Goal: Task Accomplishment & Management: Use online tool/utility

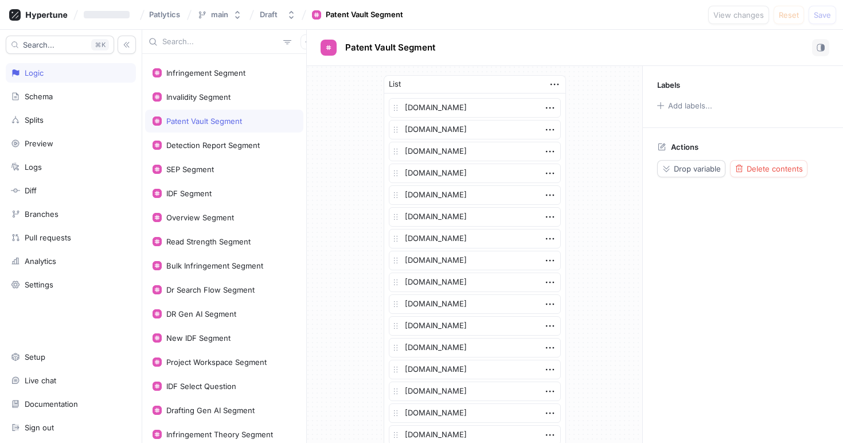
scroll to position [132, 0]
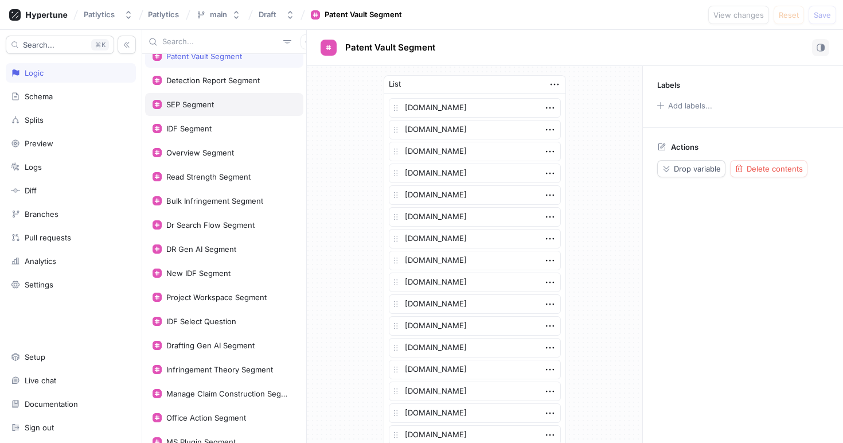
click at [202, 107] on div "SEP Segment" at bounding box center [190, 104] width 48 height 9
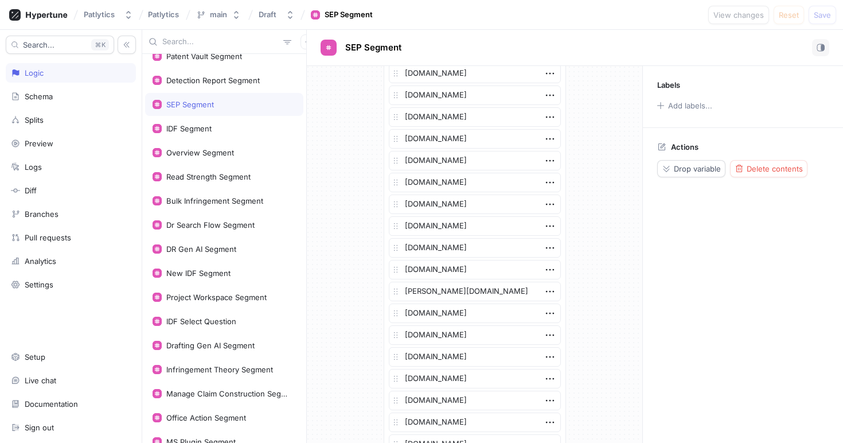
scroll to position [606, 0]
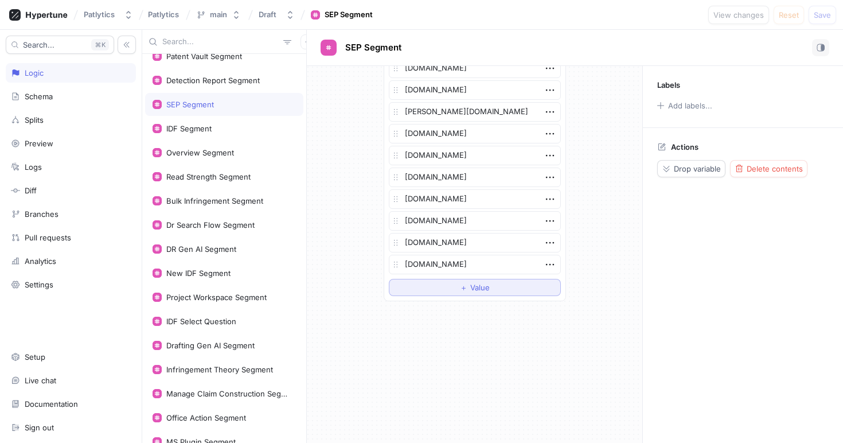
click at [446, 289] on button "＋ Value" at bounding box center [475, 287] width 172 height 17
type textarea "x"
type textarea "f"
type textarea "x"
type textarea "fi"
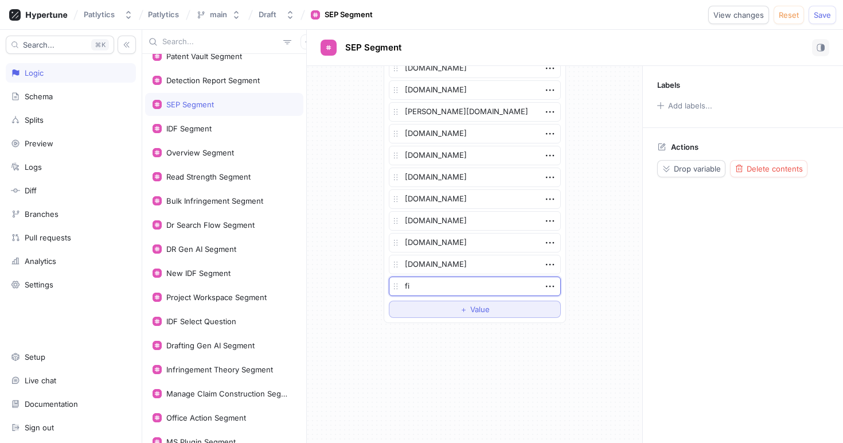
type textarea "x"
type textarea "finnega"
type textarea "x"
type textarea "finnegan"
type textarea "x"
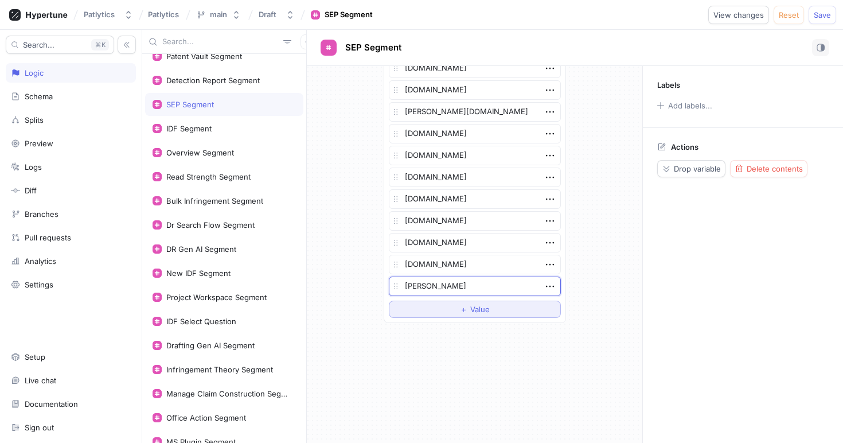
type textarea "finnegan."
type textarea "x"
type textarea "finnegan.c"
type textarea "x"
type textarea "finnegan.co"
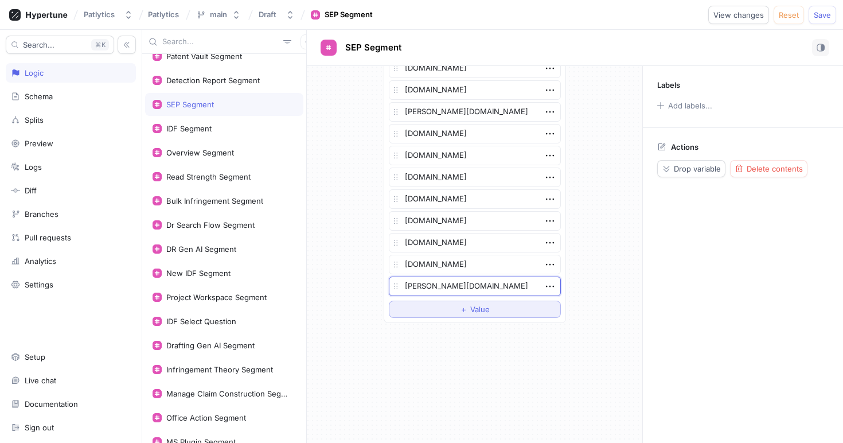
type textarea "x"
type textarea "[PERSON_NAME][DOMAIN_NAME]"
click at [203, 120] on div "IDF Segment" at bounding box center [224, 128] width 158 height 23
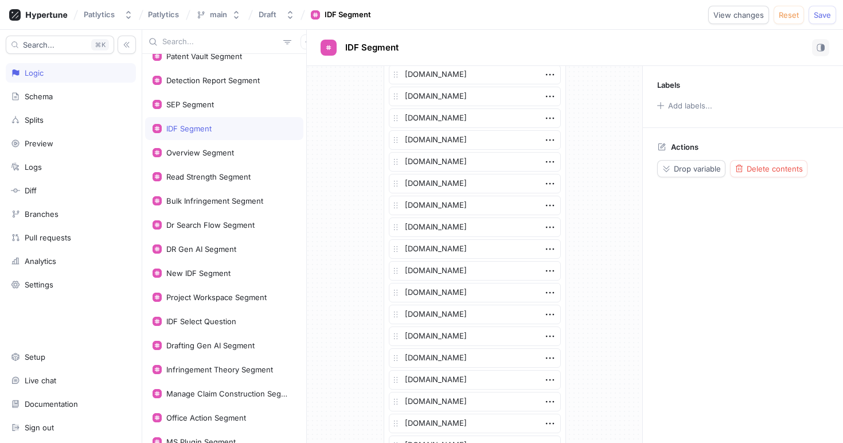
scroll to position [867, 0]
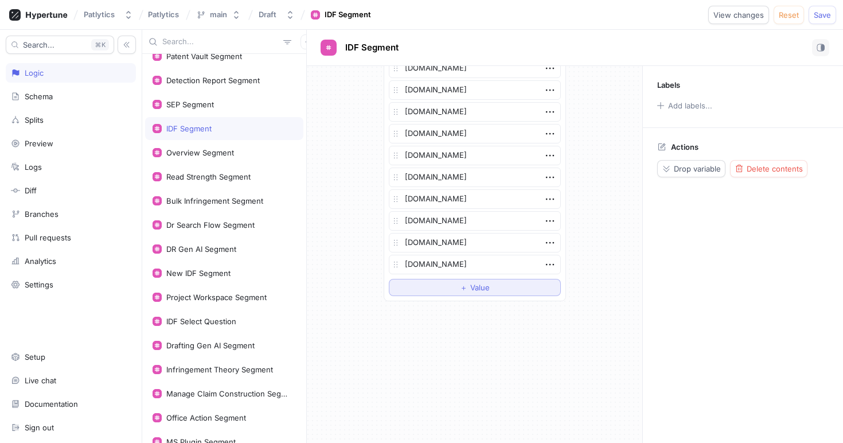
click at [462, 291] on span "＋" at bounding box center [463, 287] width 7 height 7
type textarea "x"
type textarea "f"
type textarea "x"
type textarea "fi"
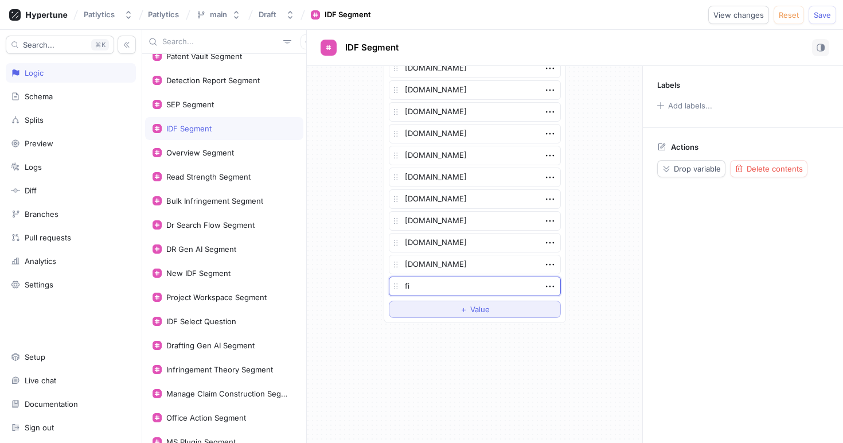
type textarea "x"
type textarea "fin"
type textarea "x"
type textarea "finn"
type textarea "x"
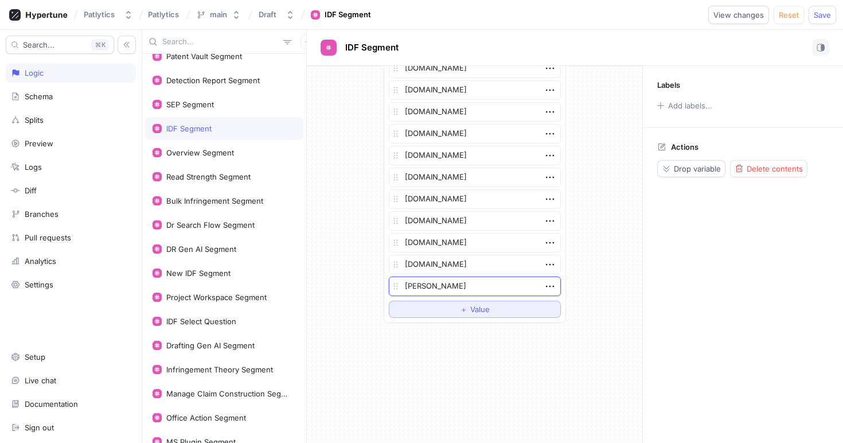
type textarea "finne"
type textarea "x"
type textarea "finnega"
type textarea "x"
type textarea "finnegan"
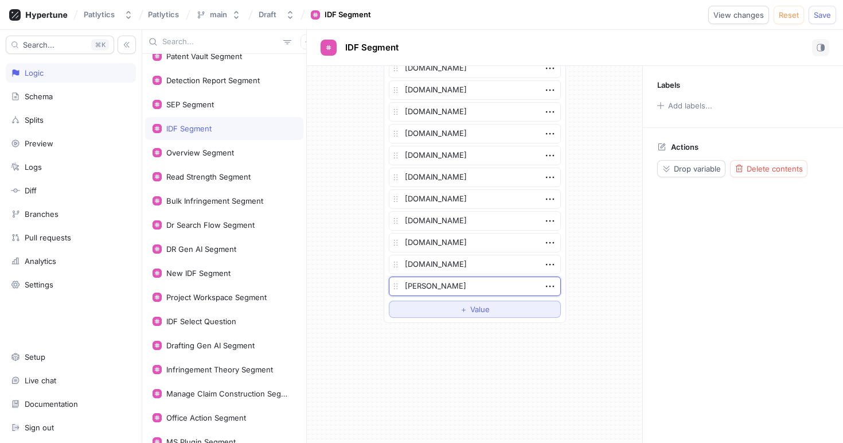
type textarea "x"
type textarea "finnegan."
type textarea "x"
type textarea "finnegan.c"
type textarea "x"
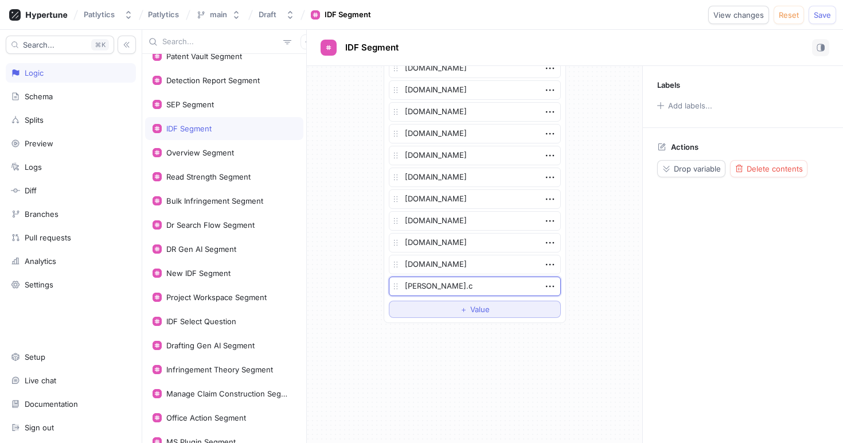
type textarea "finnegan.co"
type textarea "x"
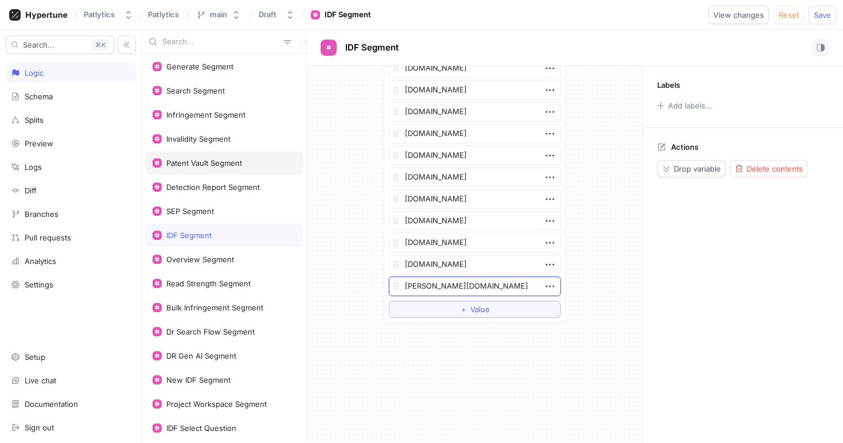
scroll to position [0, 0]
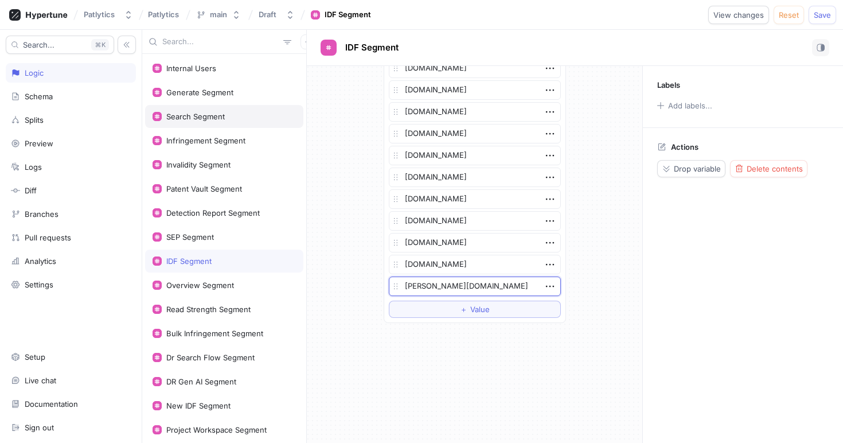
type textarea "[PERSON_NAME][DOMAIN_NAME]"
click at [202, 108] on div "Search Segment" at bounding box center [224, 116] width 158 height 23
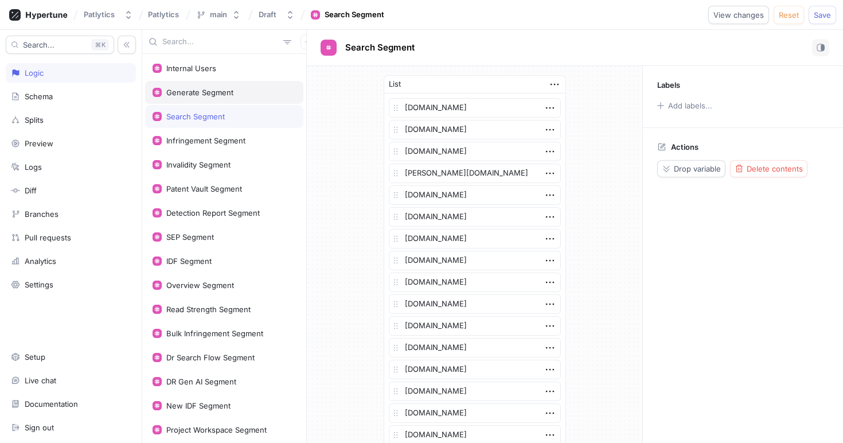
click at [202, 92] on div "Generate Segment" at bounding box center [199, 92] width 67 height 9
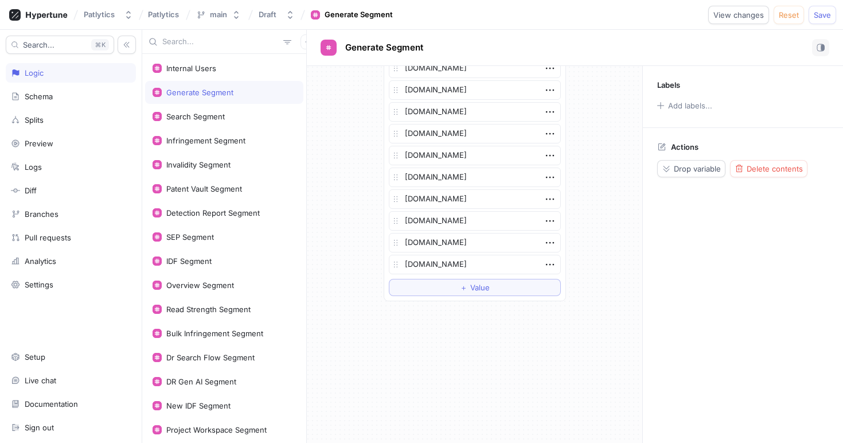
scroll to position [2022, 0]
click at [437, 294] on button "＋ Value" at bounding box center [475, 287] width 172 height 17
type textarea "x"
type textarea "f"
type textarea "x"
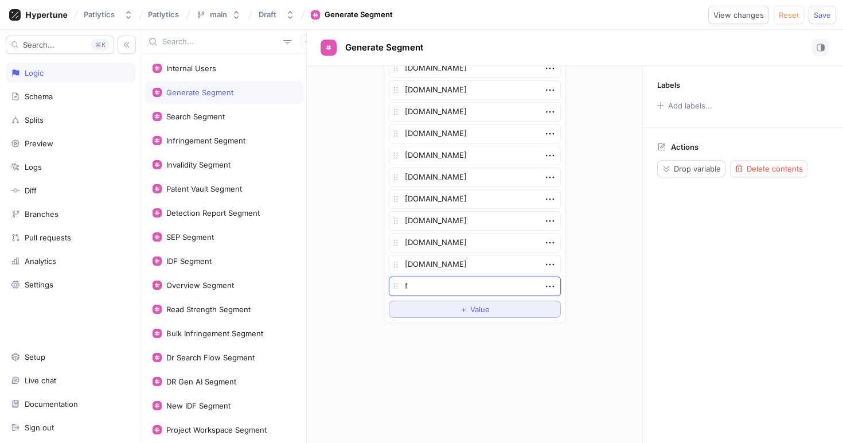
type textarea "fi"
type textarea "x"
type textarea "fin"
type textarea "x"
type textarea "finn"
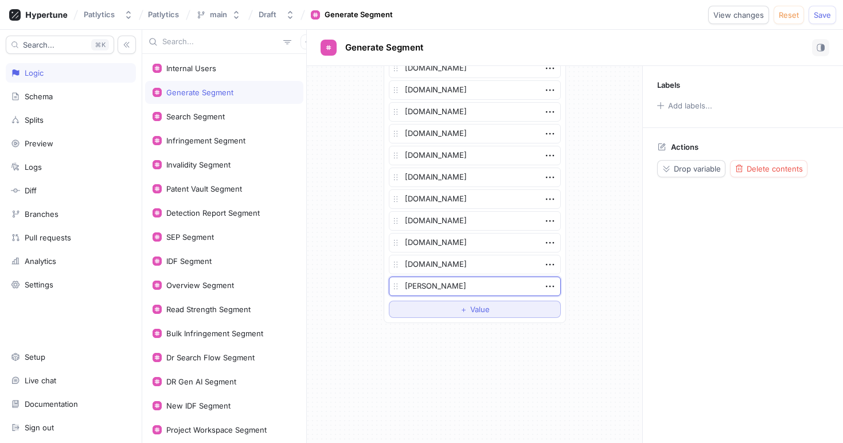
type textarea "x"
type textarea "finne"
type textarea "x"
type textarea "finnega"
type textarea "x"
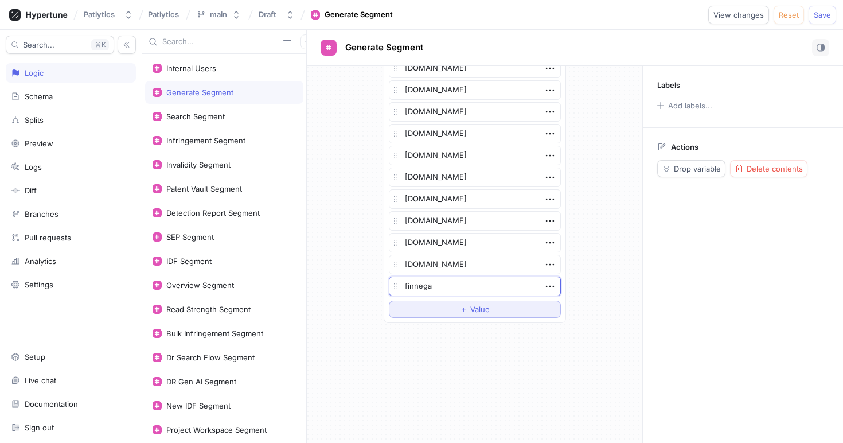
type textarea "finnegan"
type textarea "x"
type textarea "finnegan."
type textarea "x"
type textarea "finnegan.c"
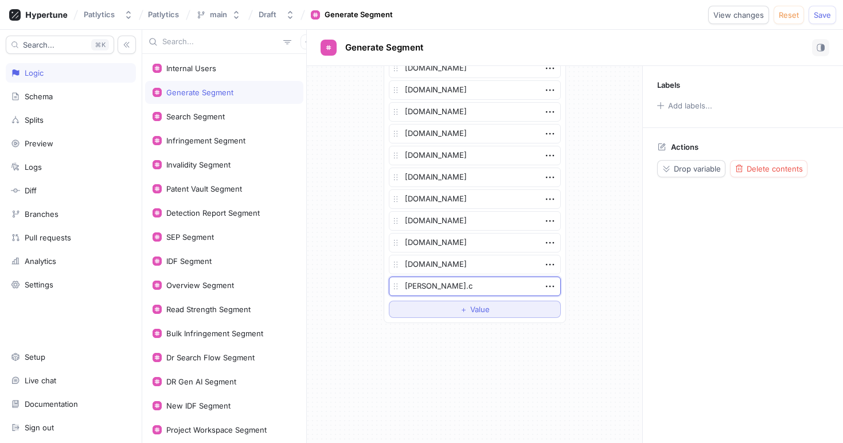
type textarea "x"
type textarea "finnegan.co"
type textarea "x"
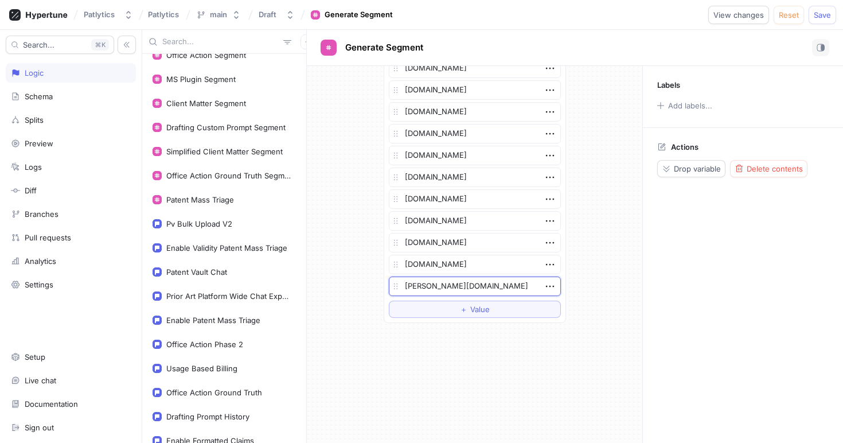
scroll to position [494, 0]
type textarea "[PERSON_NAME][DOMAIN_NAME]"
click at [821, 14] on span "Save" at bounding box center [821, 14] width 17 height 7
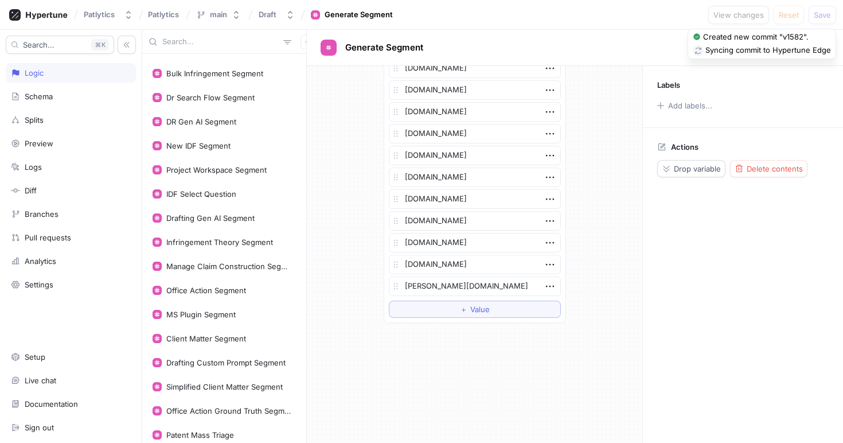
scroll to position [0, 0]
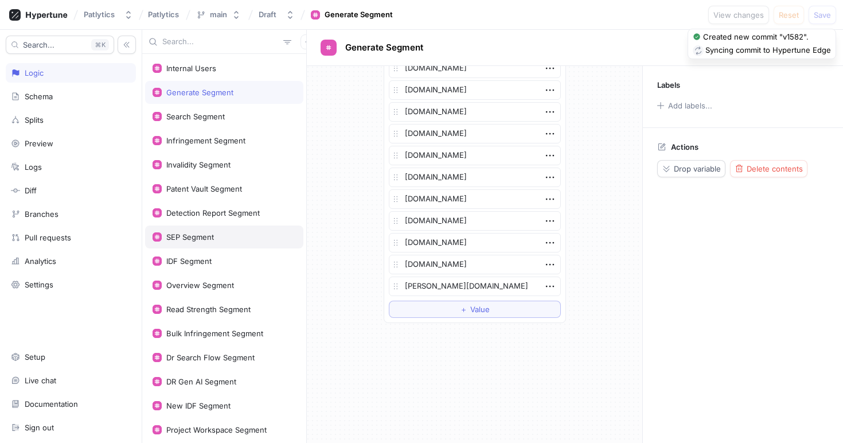
click at [197, 232] on div "SEP Segment" at bounding box center [224, 236] width 158 height 23
type textarea "x"
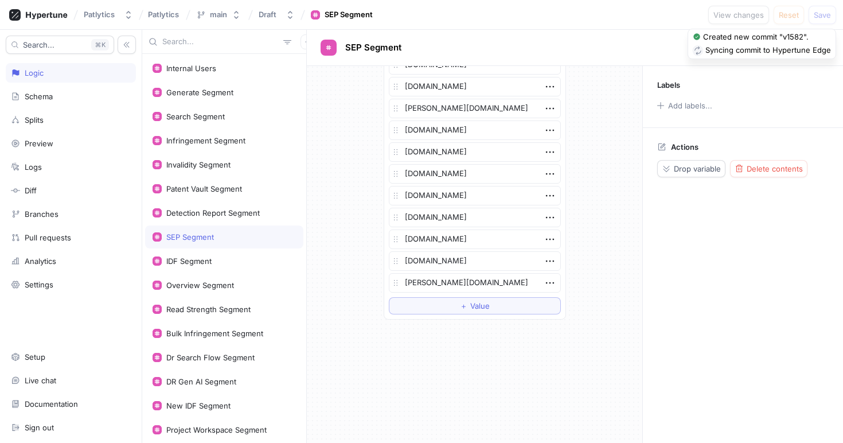
scroll to position [628, 0]
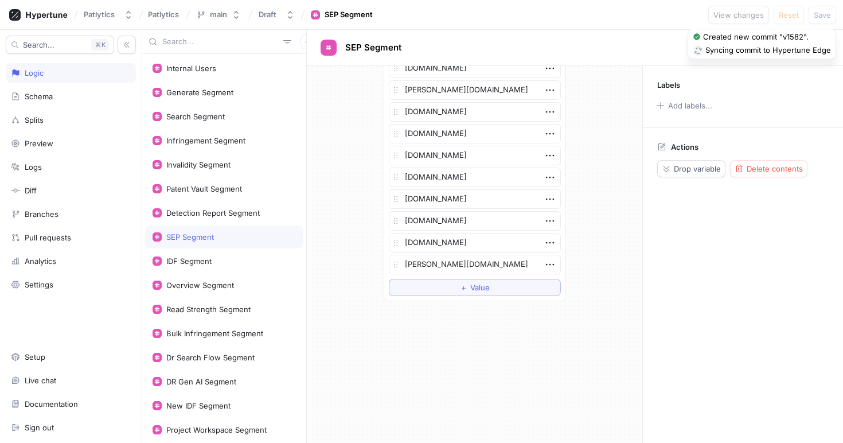
click at [714, 52] on div "Syncing commit to Hypertune Edge" at bounding box center [768, 50] width 126 height 11
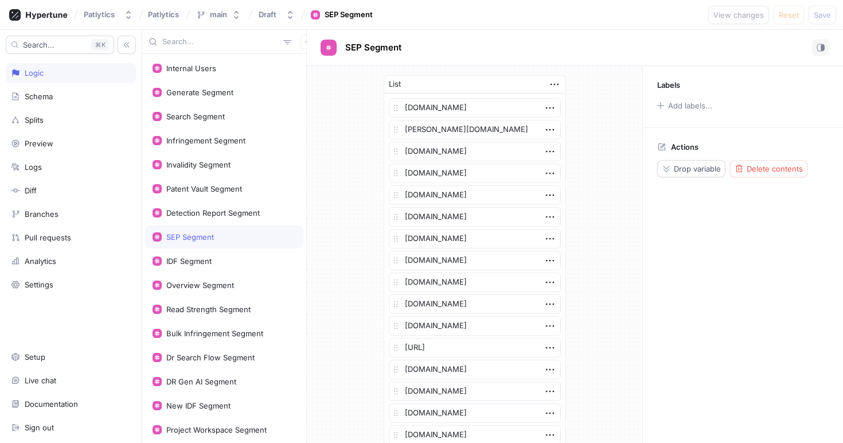
type textarea "x"
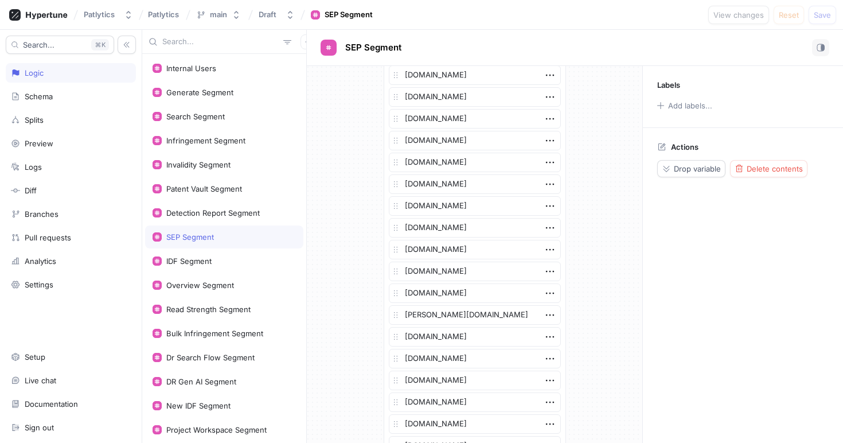
scroll to position [628, 0]
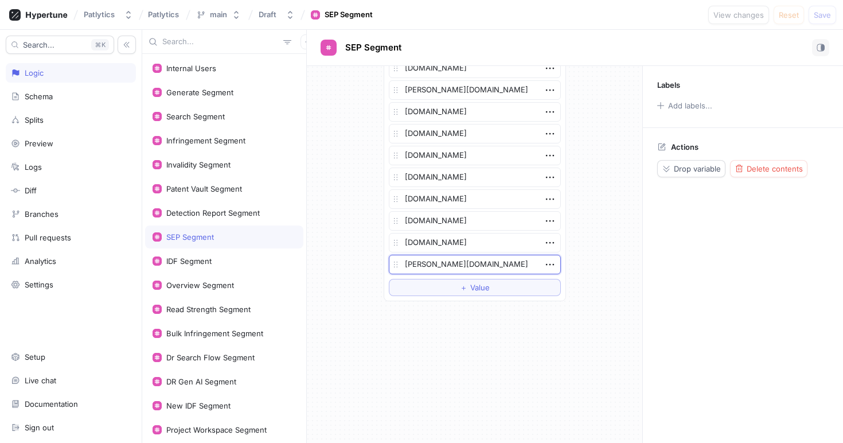
click at [476, 264] on textarea "[PERSON_NAME][DOMAIN_NAME]" at bounding box center [475, 263] width 172 height 19
click at [453, 340] on div "List rpxcorp.com foley.com patlytics.co acaciaresearchgroup.com kochind.com loe…" at bounding box center [474, 254] width 335 height 377
click at [195, 260] on div "IDF Segment" at bounding box center [188, 260] width 45 height 9
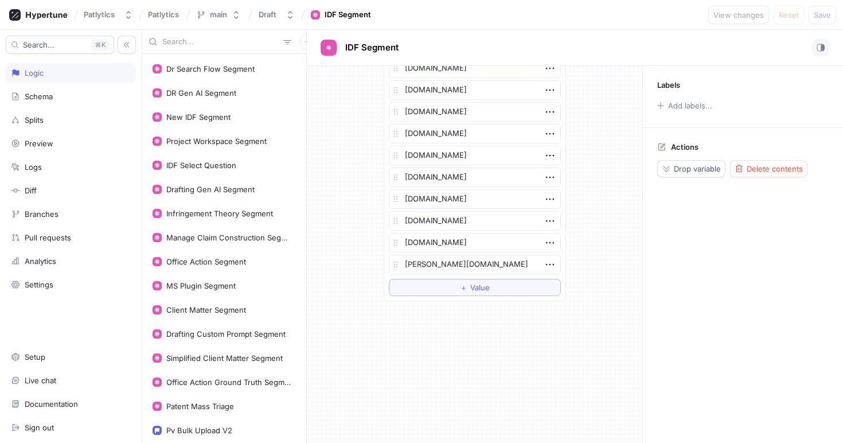
scroll to position [357, 0]
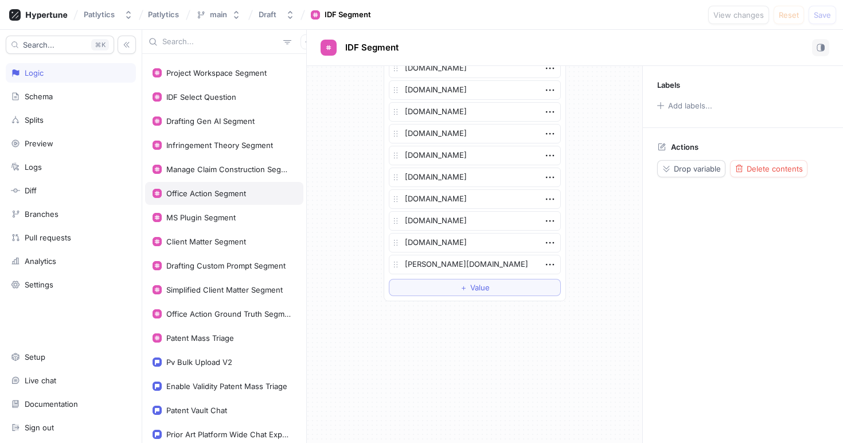
click at [206, 194] on div "Office Action Segment" at bounding box center [206, 193] width 80 height 9
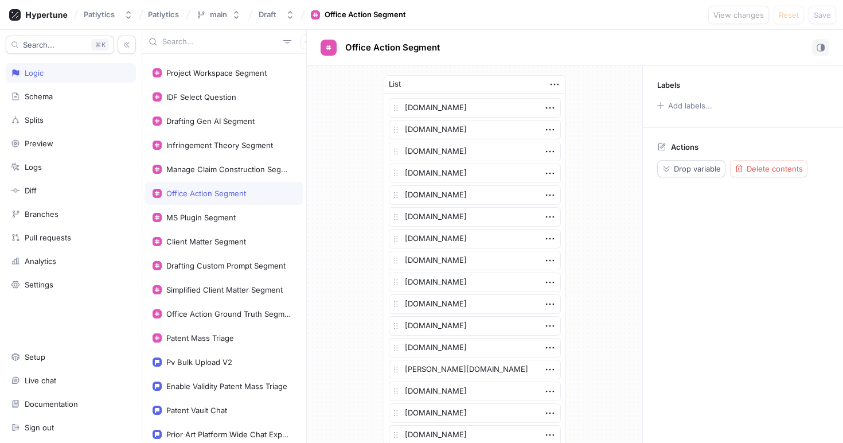
scroll to position [584, 0]
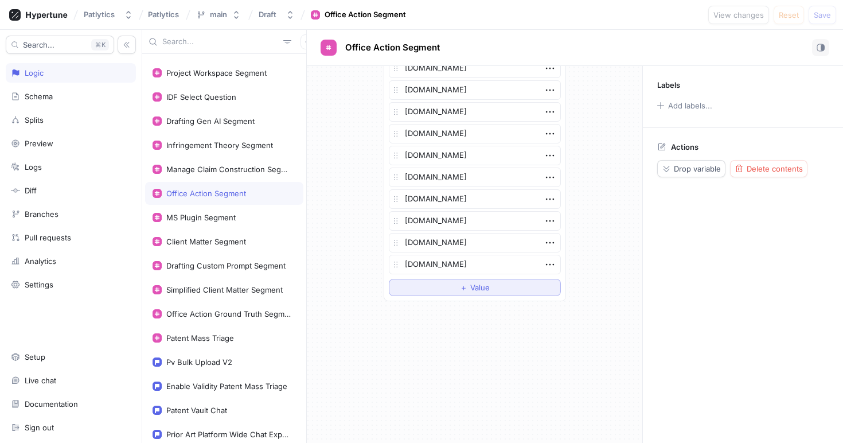
click at [470, 284] on span "Value" at bounding box center [479, 287] width 19 height 7
type textarea "x"
type textarea "f"
type textarea "x"
type textarea "fin"
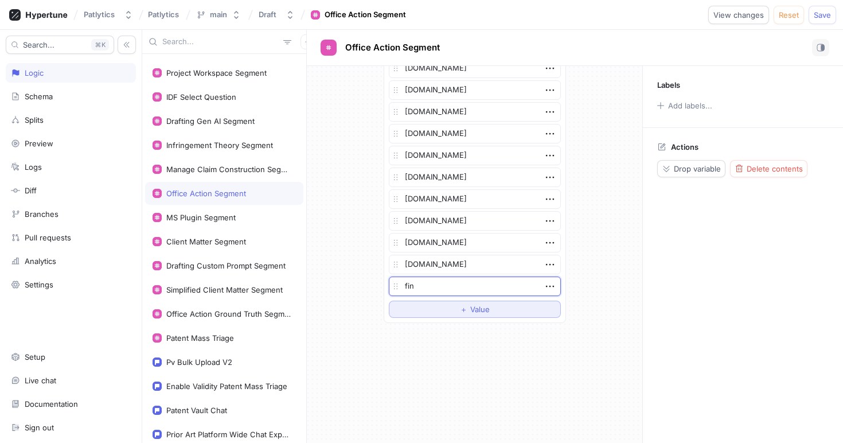
type textarea "x"
type textarea "finn"
type textarea "x"
type textarea "finne"
type textarea "x"
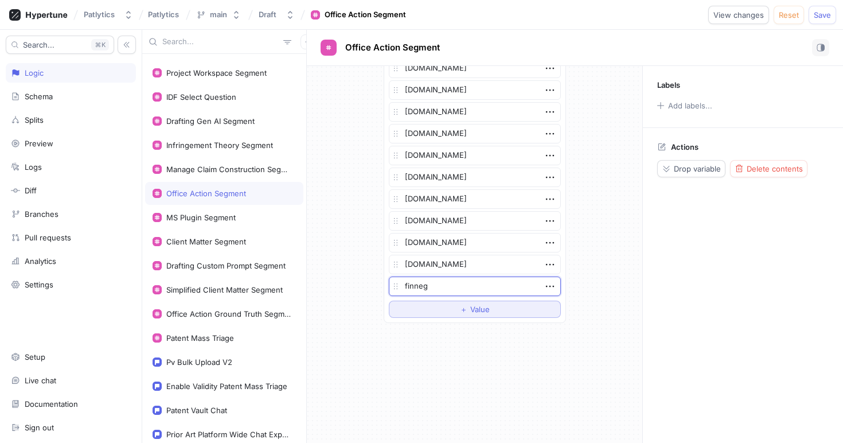
type textarea "finnega"
type textarea "x"
type textarea "finnegan"
type textarea "x"
type textarea "finnegan"
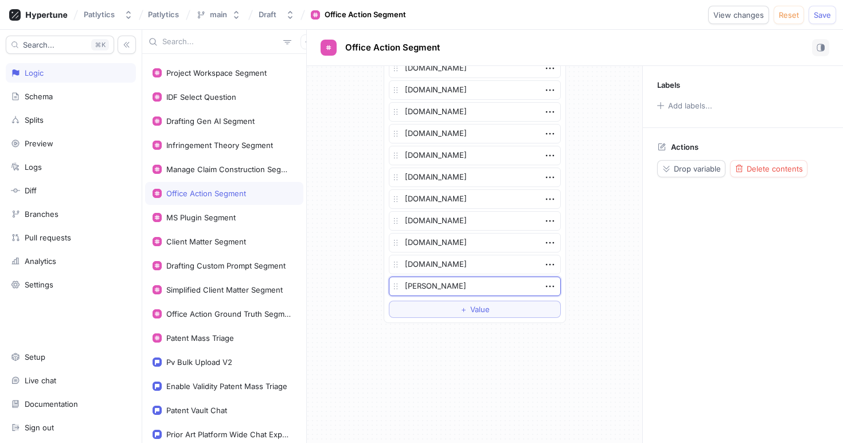
click at [825, 18] on span "Save" at bounding box center [821, 14] width 17 height 7
click at [438, 289] on textarea "finnegan" at bounding box center [475, 285] width 172 height 19
type textarea "x"
type textarea "finnegan."
type textarea "x"
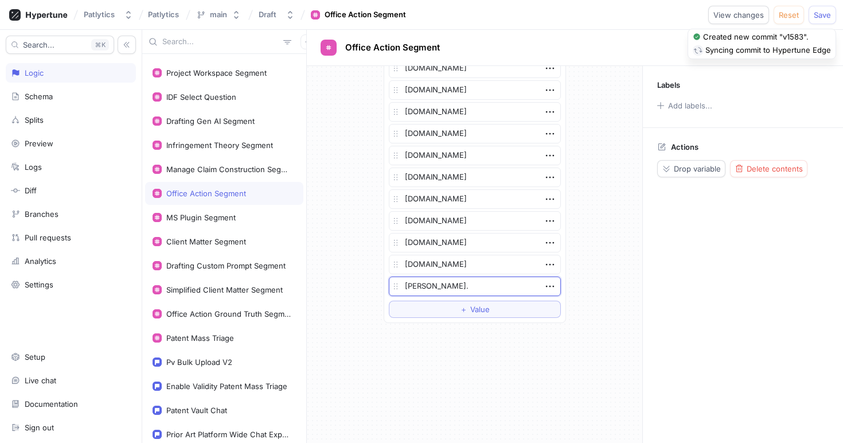
type textarea "finnegan.c"
type textarea "x"
type textarea "finnegan.co"
type textarea "x"
type textarea "[PERSON_NAME][DOMAIN_NAME]"
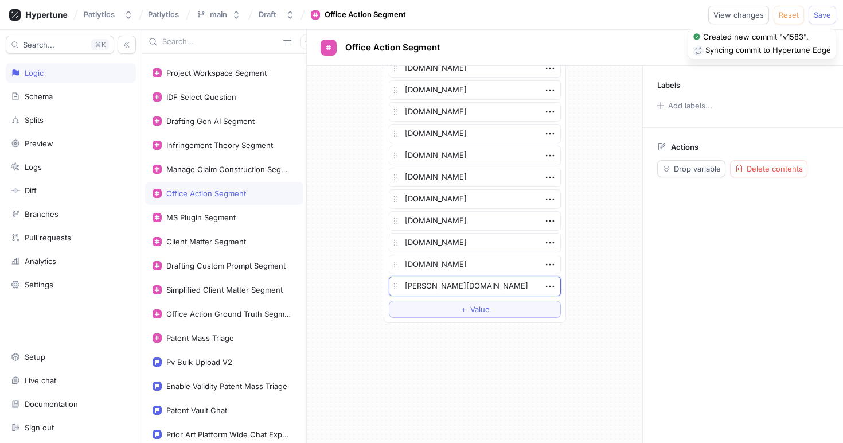
click at [447, 390] on div "List patlytics.com fpapatents.com otc.utexas.edu austin.utexas.edu discoveries.…" at bounding box center [474, 254] width 335 height 377
click at [829, 15] on span "Save" at bounding box center [821, 14] width 17 height 7
click at [209, 269] on div "Drafting Custom Prompt Segment" at bounding box center [225, 265] width 119 height 9
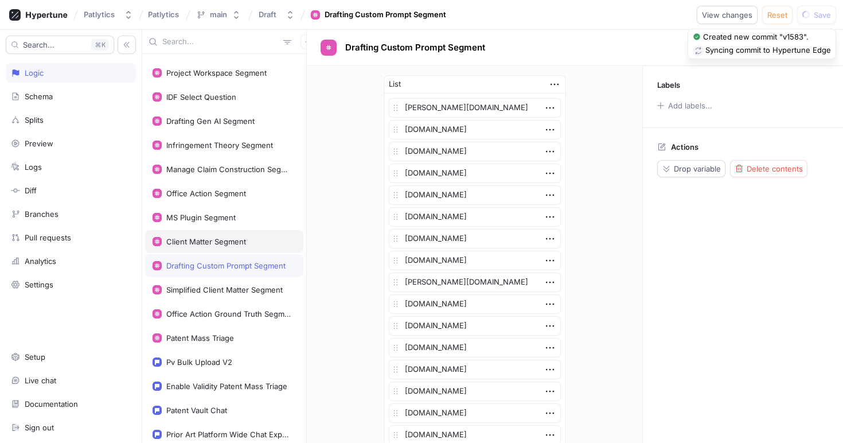
click at [206, 237] on div "Client Matter Segment" at bounding box center [206, 241] width 80 height 9
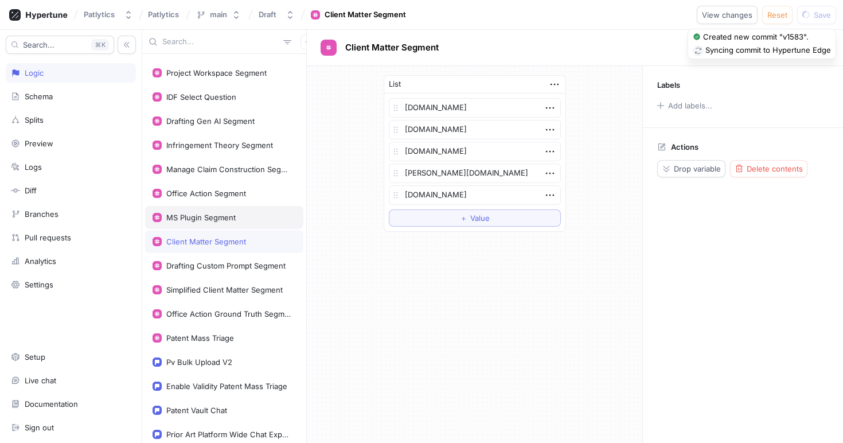
click at [205, 210] on div "MS Plugin Segment" at bounding box center [224, 217] width 158 height 23
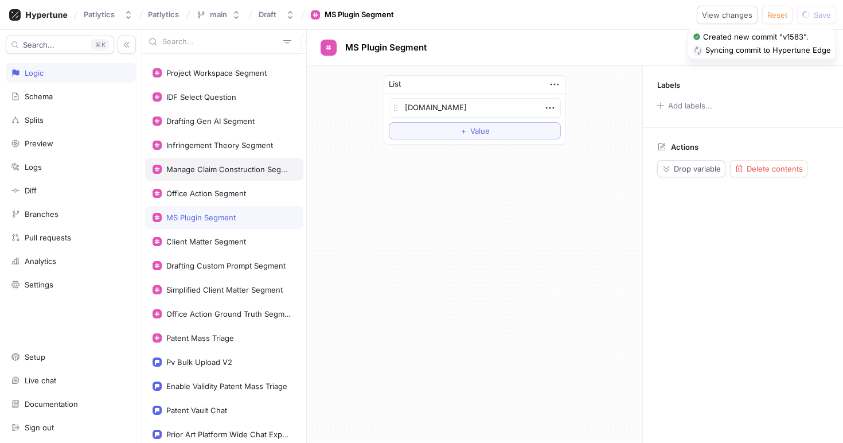
click at [205, 175] on div "Manage Claim Construction Segment" at bounding box center [224, 169] width 158 height 23
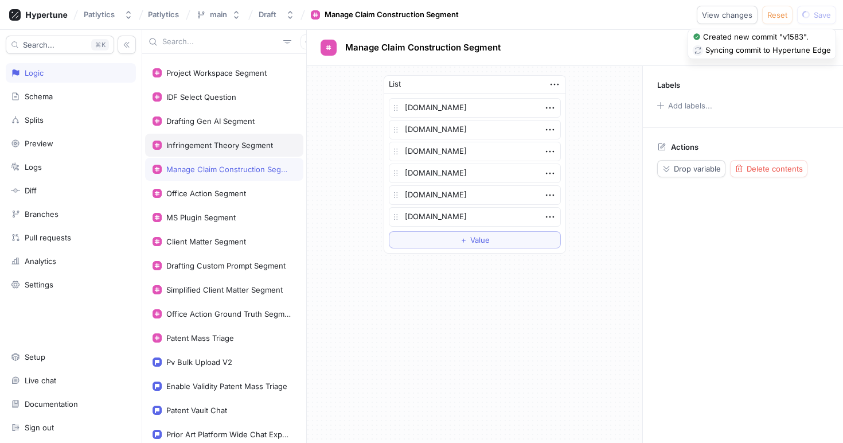
click at [204, 147] on div "Infringement Theory Segment" at bounding box center [219, 144] width 107 height 9
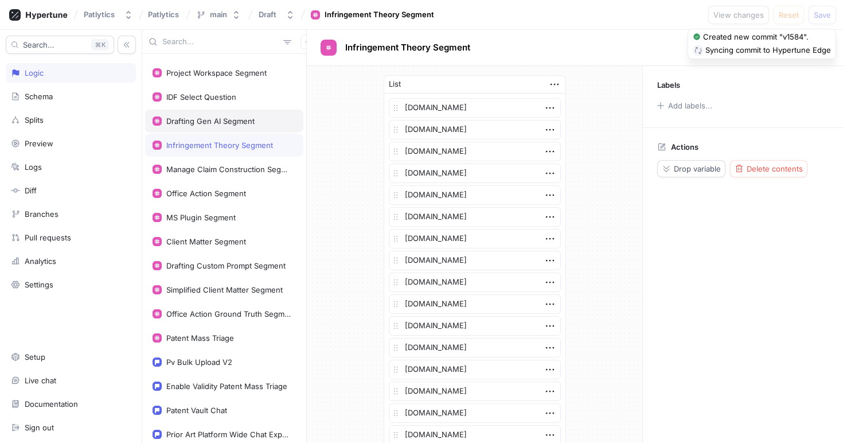
click at [204, 113] on div "Drafting Gen AI Segment" at bounding box center [224, 120] width 158 height 23
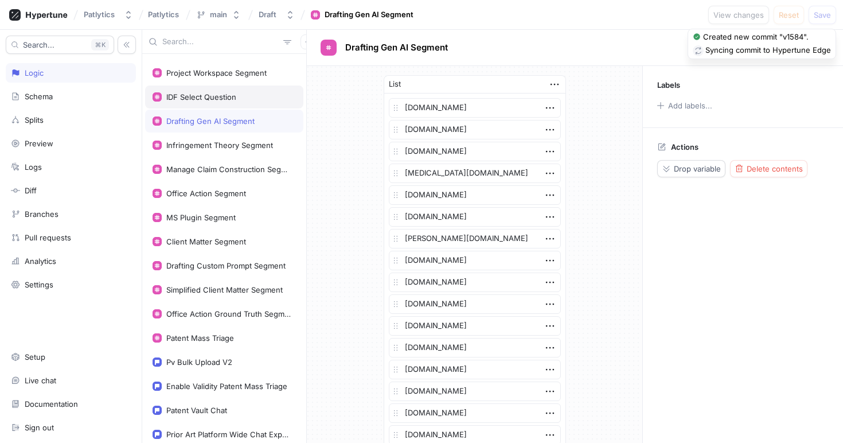
click at [204, 92] on div "IDF Select Question" at bounding box center [201, 96] width 70 height 9
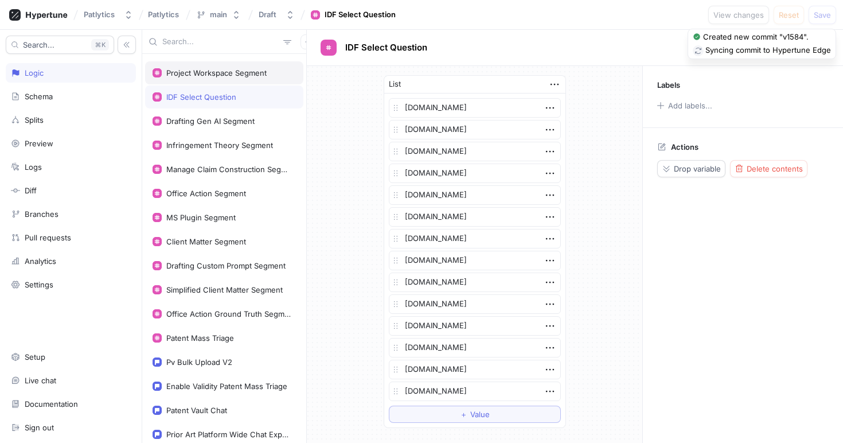
click at [204, 80] on div "Project Workspace Segment" at bounding box center [224, 72] width 158 height 23
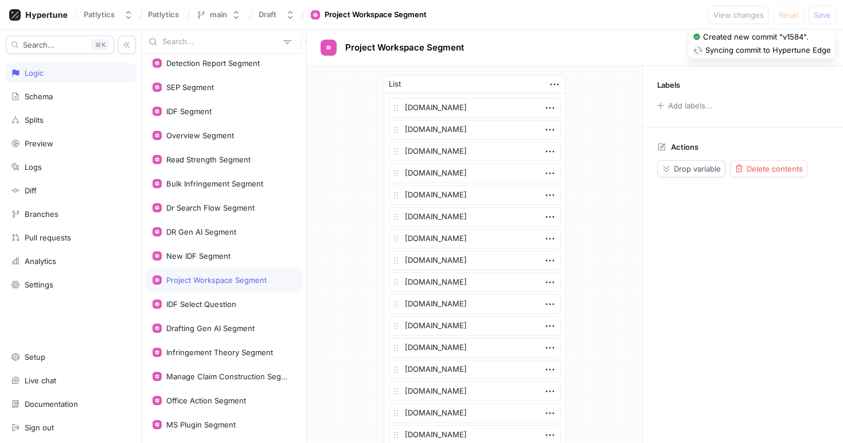
scroll to position [149, 0]
click at [204, 80] on div "SEP Segment" at bounding box center [224, 87] width 158 height 23
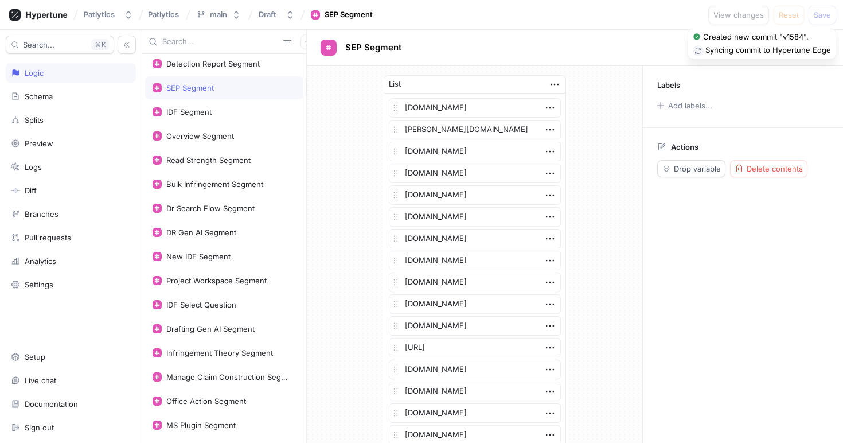
scroll to position [628, 0]
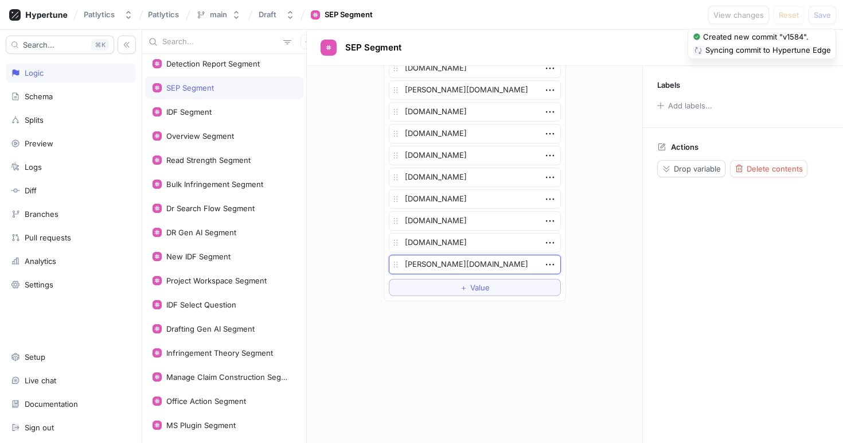
click at [464, 262] on textarea "[PERSON_NAME][DOMAIN_NAME]" at bounding box center [475, 263] width 172 height 19
click at [454, 351] on div "List rpxcorp.com foley.com patlytics.co acaciaresearchgroup.com kochind.com loe…" at bounding box center [474, 254] width 335 height 377
click at [203, 331] on div "Drafting Gen AI Segment" at bounding box center [210, 328] width 88 height 9
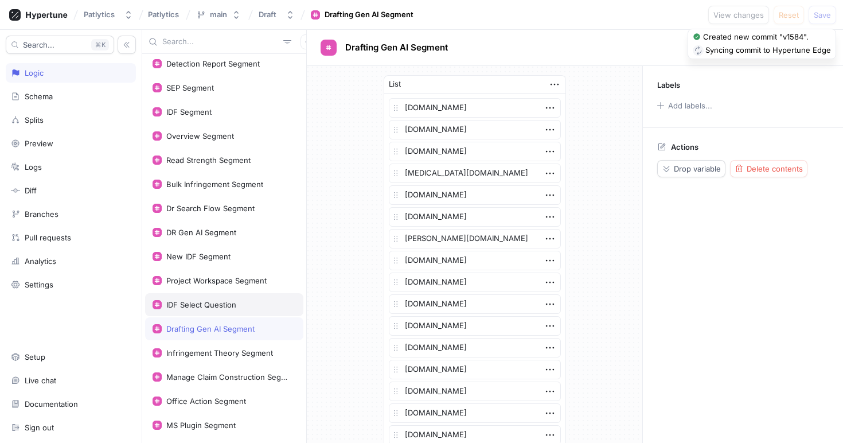
click at [203, 301] on div "IDF Select Question" at bounding box center [201, 304] width 70 height 9
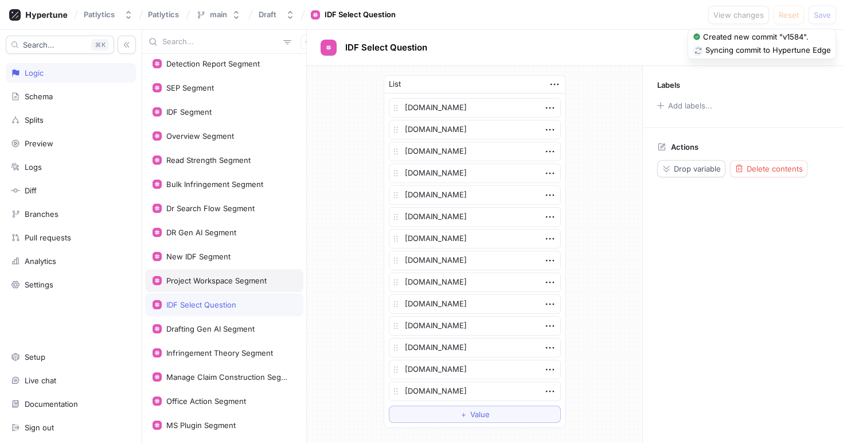
click at [203, 271] on div "Project Workspace Segment" at bounding box center [224, 280] width 158 height 23
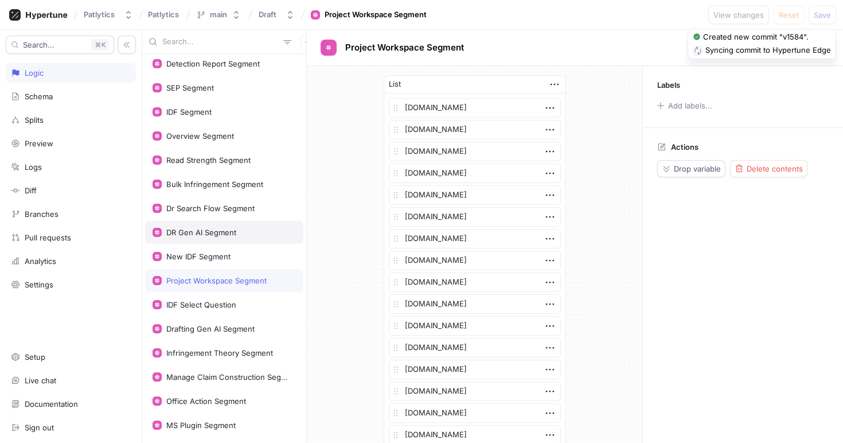
click at [203, 221] on div "DR Gen AI Segment" at bounding box center [224, 232] width 158 height 23
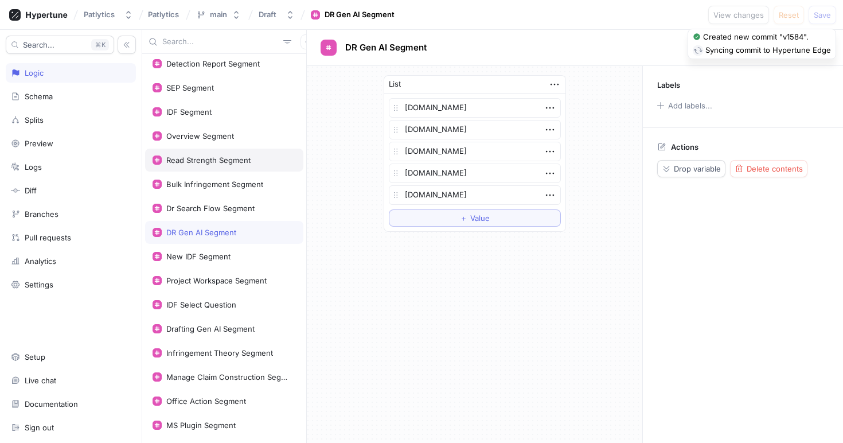
click at [200, 164] on div "Read Strength Segment" at bounding box center [208, 159] width 84 height 9
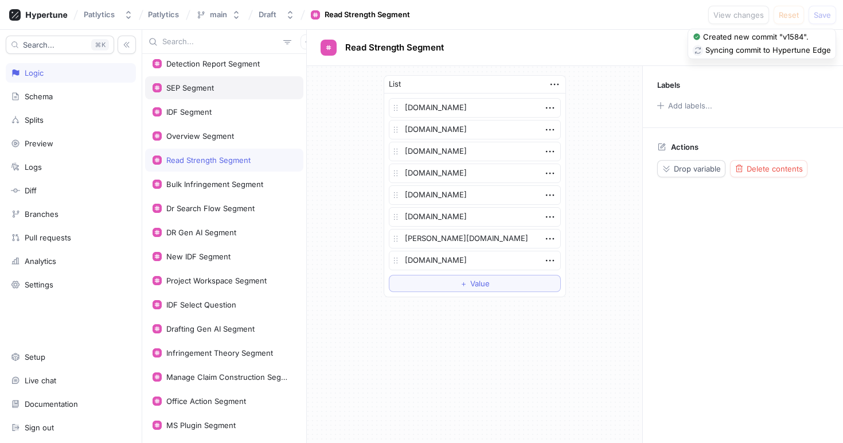
click at [192, 89] on div "SEP Segment" at bounding box center [190, 87] width 48 height 9
type textarea "x"
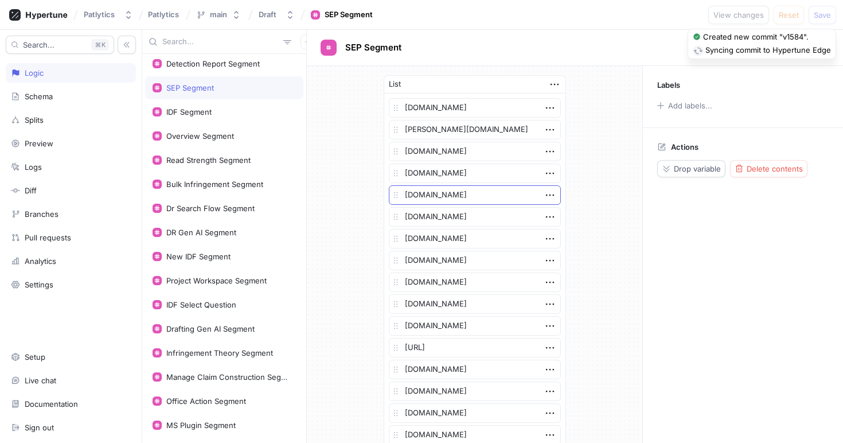
scroll to position [39, 0]
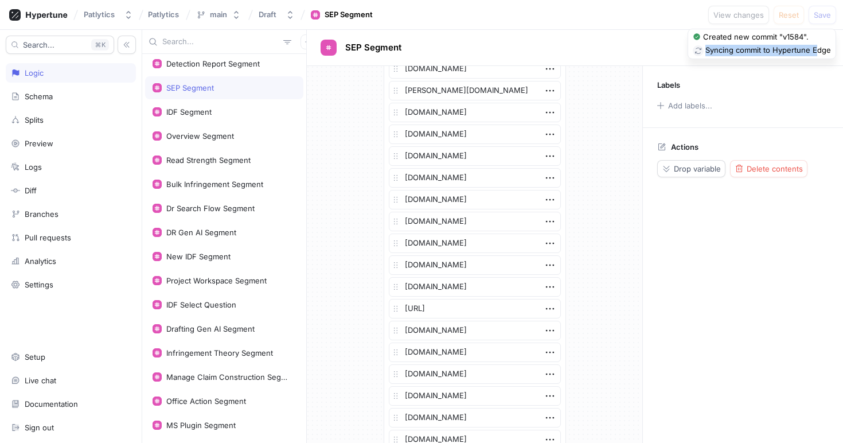
drag, startPoint x: 703, startPoint y: 51, endPoint x: 833, endPoint y: 61, distance: 131.1
click at [831, 58] on div "Patlytics Patlytics main Draft SEP Segment View changes Reset Save Created new …" at bounding box center [421, 221] width 843 height 443
click at [730, 48] on div "Syncing commit to Hypertune Edge" at bounding box center [768, 50] width 126 height 11
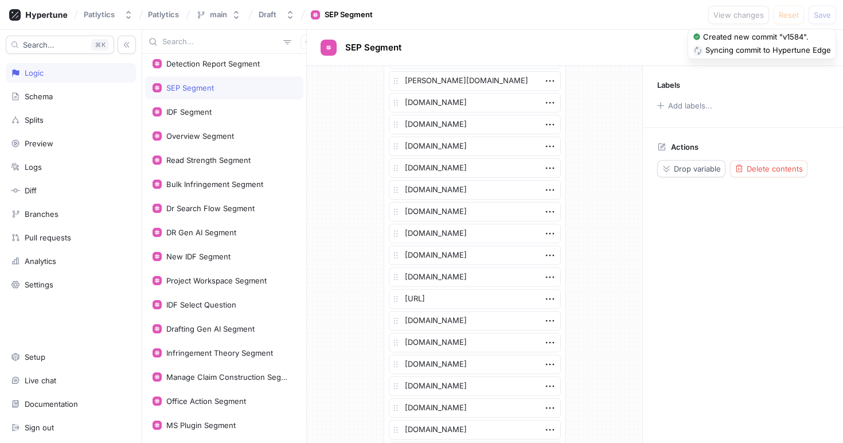
scroll to position [0, 0]
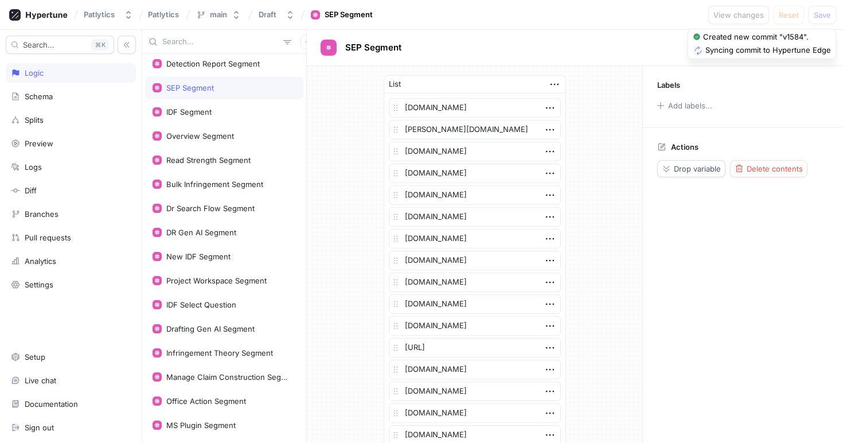
click at [708, 49] on div "Syncing commit to Hypertune Edge" at bounding box center [768, 50] width 126 height 11
drag, startPoint x: 707, startPoint y: 49, endPoint x: 827, endPoint y: 55, distance: 119.9
click at [827, 55] on div "Syncing commit to Hypertune Edge" at bounding box center [768, 50] width 126 height 11
copy div "Syncing commit to Hypertune Edge"
click at [719, 55] on div "Syncing commit to Hypertune Edge" at bounding box center [768, 50] width 126 height 11
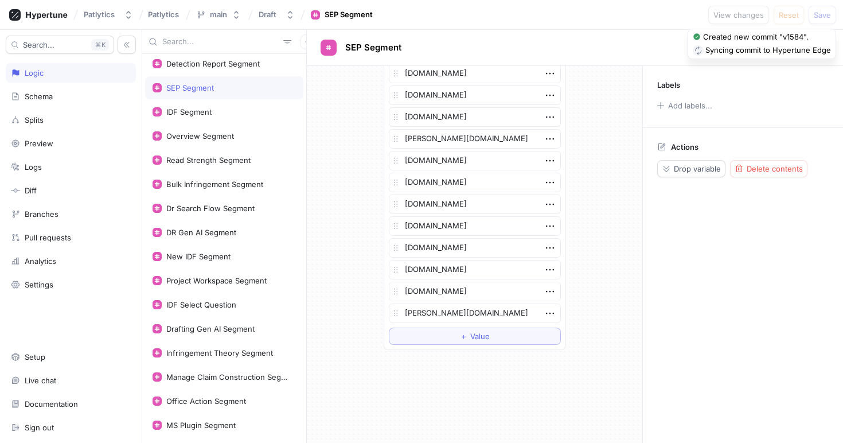
scroll to position [571, 0]
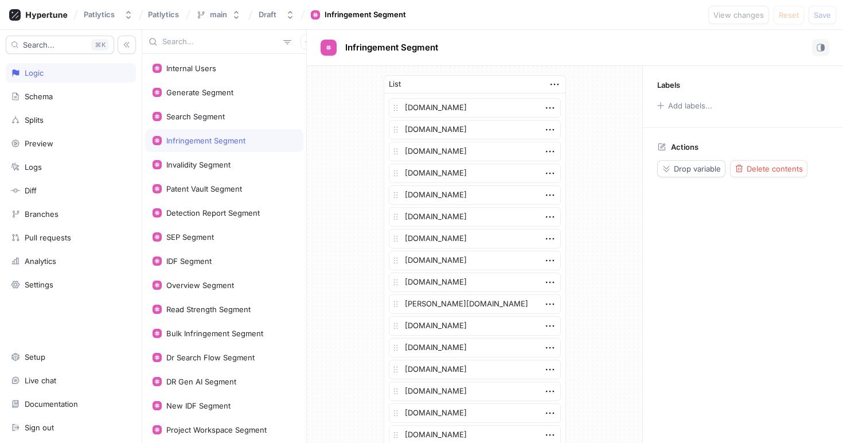
type textarea "x"
